Goal: Transaction & Acquisition: Purchase product/service

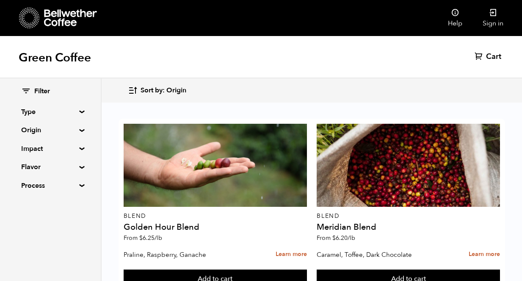
click at [79, 189] on div "Filter Type Blend Single Origin Decaf Seasonal Year Round Origin Blend Brazil B…" at bounding box center [50, 138] width 101 height 121
click at [79, 187] on summary "Process" at bounding box center [50, 185] width 58 height 10
click at [388, 57] on div "Green Coffee Cart (0)" at bounding box center [261, 57] width 522 height 42
click at [490, 21] on link "Sign in" at bounding box center [493, 18] width 41 height 36
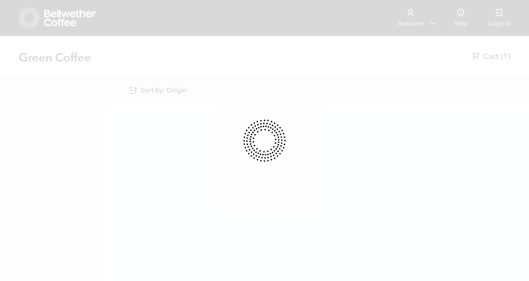
click at [496, 36] on div "Store 1 Account Manage Orders" at bounding box center [264, 36] width 529 height 0
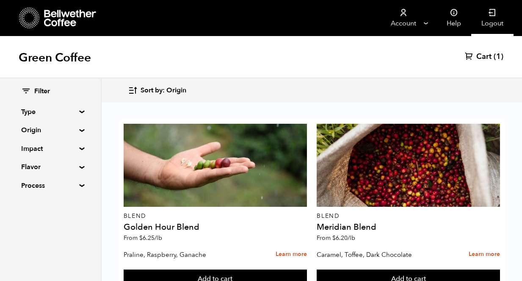
drag, startPoint x: 0, startPoint y: 0, endPoint x: 510, endPoint y: 13, distance: 509.9
click at [496, 20] on link "Logout" at bounding box center [493, 18] width 42 height 36
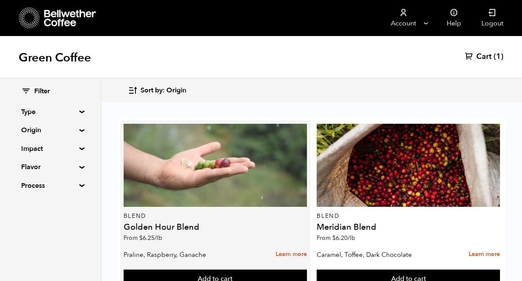
scroll to position [85, 0]
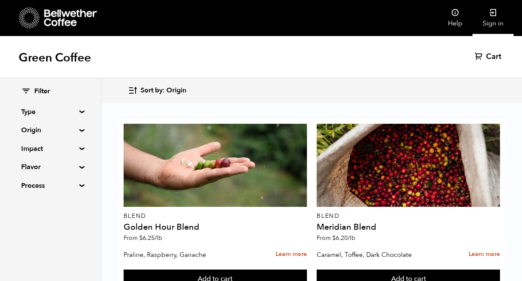
click at [490, 14] on icon at bounding box center [493, 12] width 8 height 8
click at [307, 58] on div "Green Coffee Cart (1)" at bounding box center [261, 57] width 522 height 42
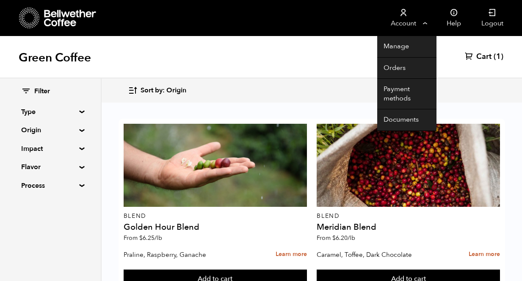
click at [428, 23] on link "Account" at bounding box center [404, 18] width 52 height 36
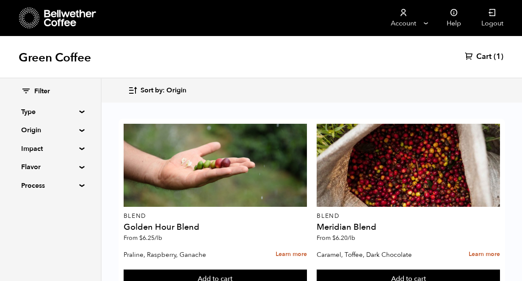
scroll to position [1433, 0]
click at [76, 194] on div "Filter Type Blend Single Origin Decaf Seasonal Year Round Origin Blend [GEOGRAP…" at bounding box center [50, 138] width 101 height 121
click at [75, 185] on summary "Process" at bounding box center [50, 185] width 58 height 10
click at [75, 185] on summary "Process" at bounding box center [50, 185] width 59 height 10
click at [79, 130] on summary "Origin" at bounding box center [50, 130] width 58 height 10
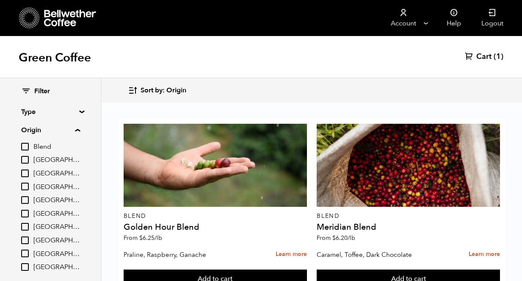
click at [80, 132] on summary "Origin" at bounding box center [50, 130] width 59 height 10
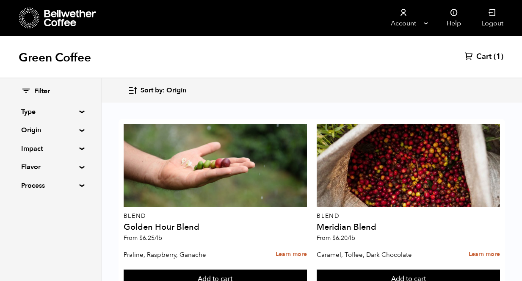
click at [80, 128] on summary "Origin" at bounding box center [50, 130] width 58 height 10
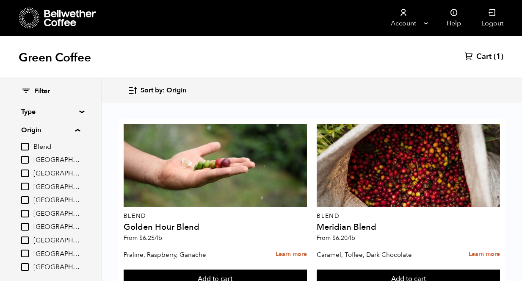
scroll to position [42, 0]
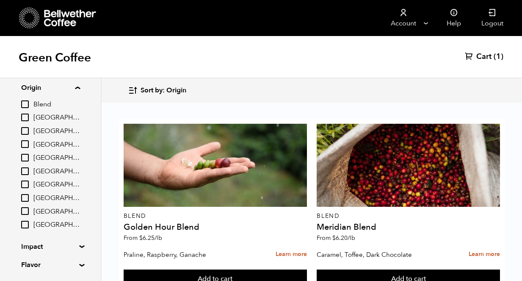
click at [27, 155] on input "[GEOGRAPHIC_DATA]" at bounding box center [25, 158] width 8 height 8
checkbox input "true"
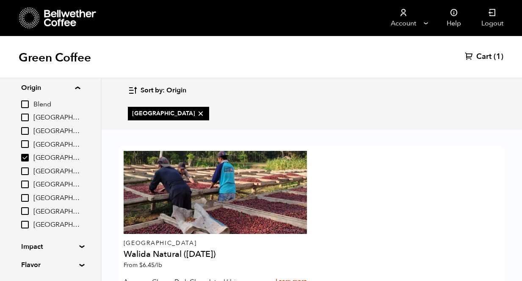
scroll to position [61, 0]
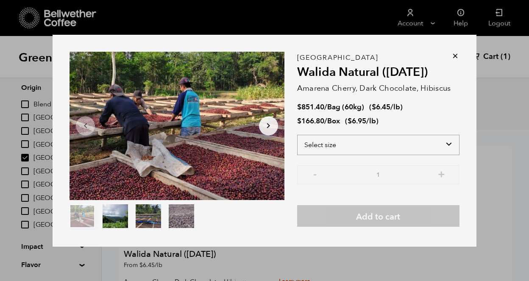
click at [370, 145] on select "Select size Bag (60kg) (132 lbs) Box (24 lbs)" at bounding box center [378, 145] width 162 height 20
select select "box"
click at [297, 135] on select "Select size Bag (60kg) (132 lbs) Box (24 lbs)" at bounding box center [378, 145] width 162 height 20
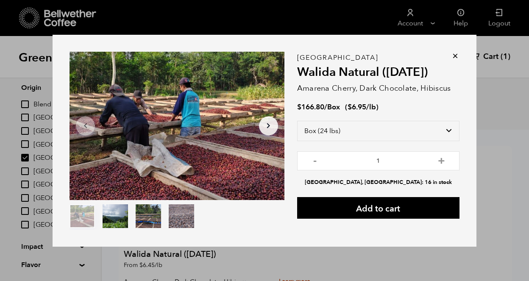
click at [104, 224] on button "item 1" at bounding box center [115, 218] width 25 height 24
click at [121, 219] on button "item 1" at bounding box center [115, 218] width 25 height 24
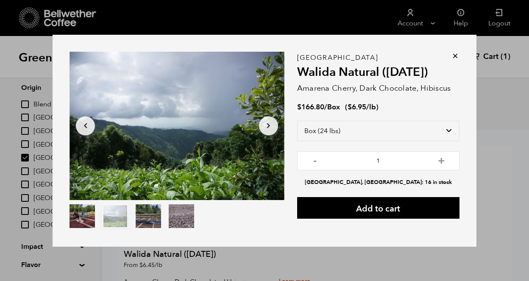
click at [143, 220] on button "item 2" at bounding box center [148, 218] width 25 height 24
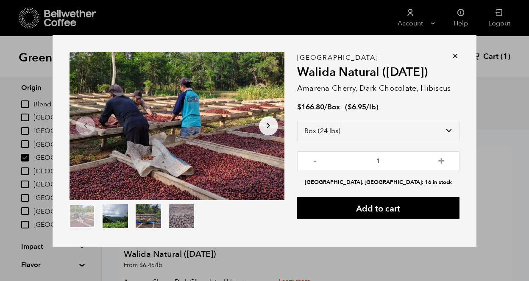
click at [171, 221] on button "item 3" at bounding box center [181, 218] width 25 height 24
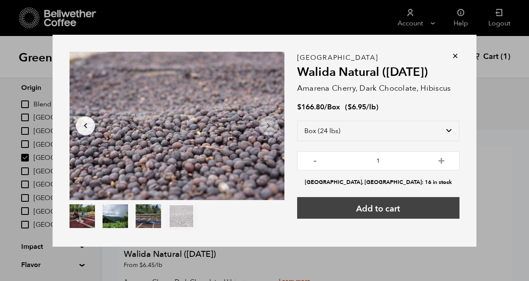
click at [340, 208] on button "Add to cart" at bounding box center [378, 208] width 162 height 22
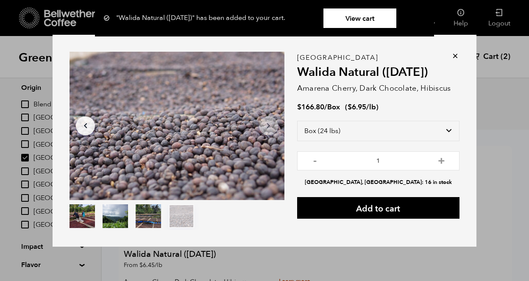
click at [455, 56] on icon at bounding box center [455, 56] width 8 height 8
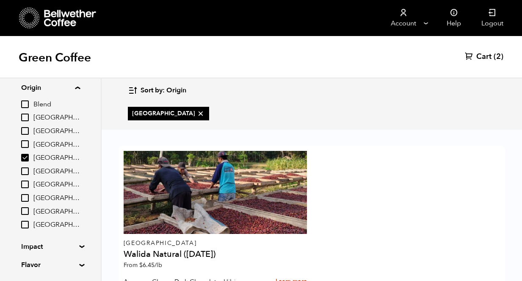
click at [494, 56] on span "(2)" at bounding box center [499, 57] width 10 height 10
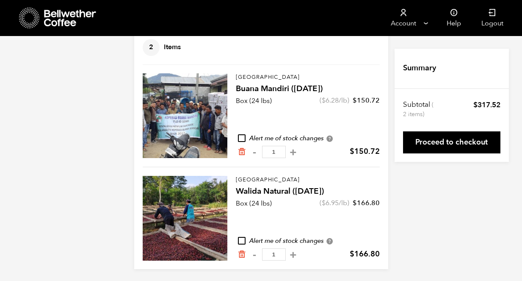
scroll to position [62, 0]
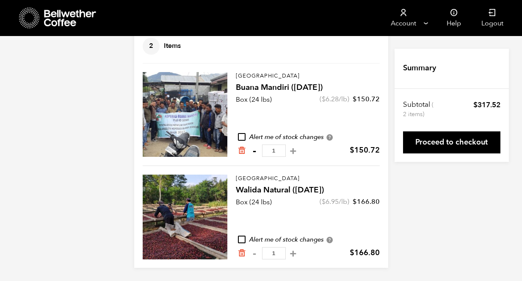
click at [255, 151] on button "-" at bounding box center [255, 151] width 11 height 8
type input "0"
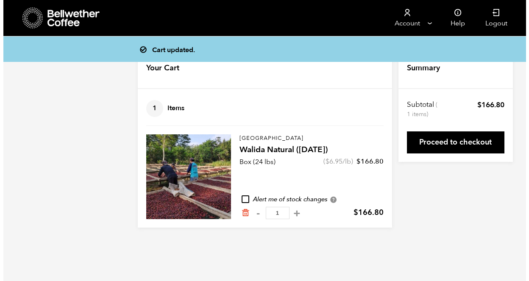
scroll to position [0, 0]
